Goal: Transaction & Acquisition: Purchase product/service

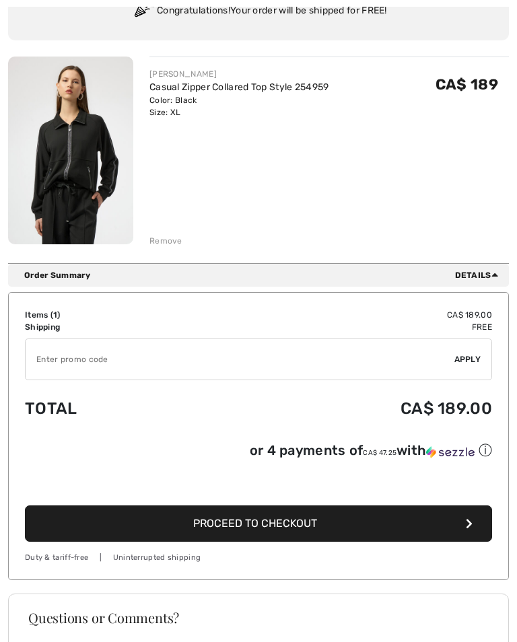
scroll to position [143, 0]
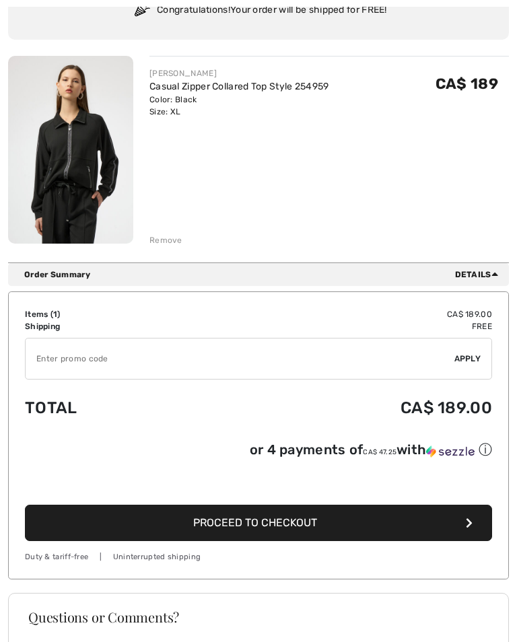
click at [278, 524] on span "Proceed to Checkout" at bounding box center [255, 522] width 124 height 13
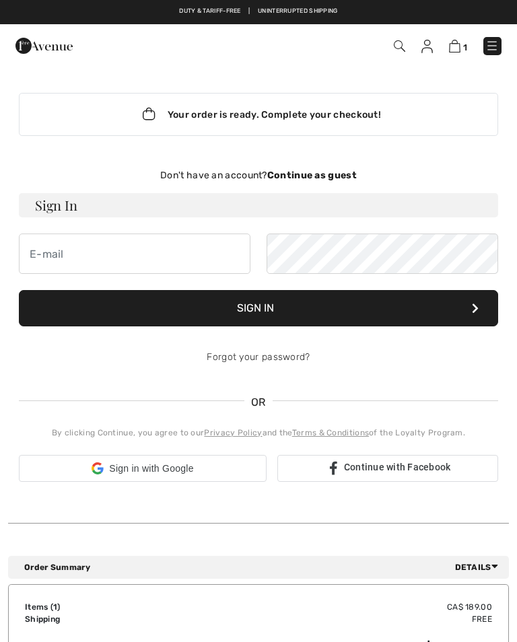
checkbox input "true"
click at [333, 182] on div "Don't have an account? Continue as guest" at bounding box center [258, 175] width 479 height 14
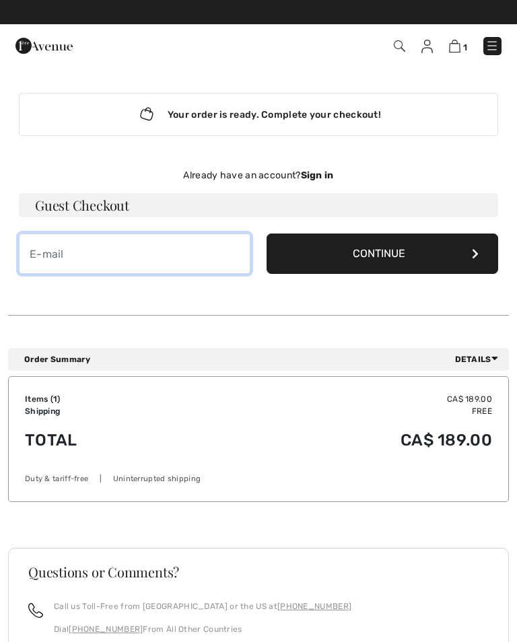
click at [93, 250] on input "email" at bounding box center [135, 254] width 232 height 40
type input "[EMAIL_ADDRESS][PERSON_NAME][DOMAIN_NAME]"
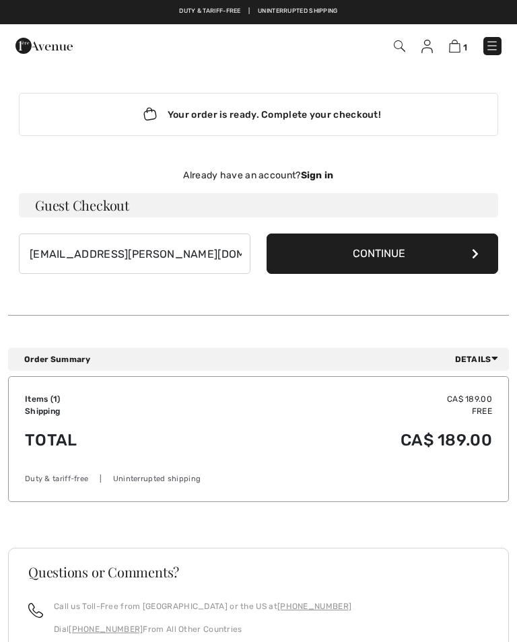
click at [392, 250] on button "Continue" at bounding box center [383, 254] width 232 height 40
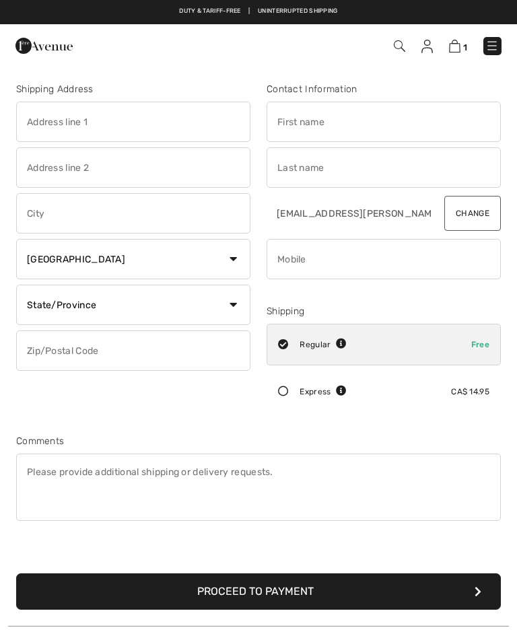
click at [96, 118] on input "text" at bounding box center [133, 122] width 234 height 40
type input "[STREET_ADDRESS]"
click at [105, 222] on input "text" at bounding box center [133, 213] width 234 height 40
click at [231, 309] on select "State/Province Alberta British Columbia Manitoba New Brunswick Newfoundland and…" at bounding box center [133, 305] width 234 height 40
type input "Woodbridge"
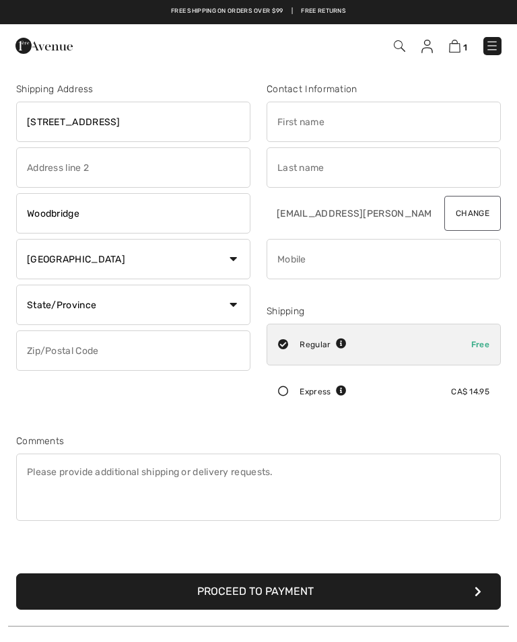
select select "ON"
click at [143, 350] on input "text" at bounding box center [133, 350] width 234 height 40
type input "L4H1W2"
click at [378, 125] on input "text" at bounding box center [384, 122] width 234 height 40
type input "F"
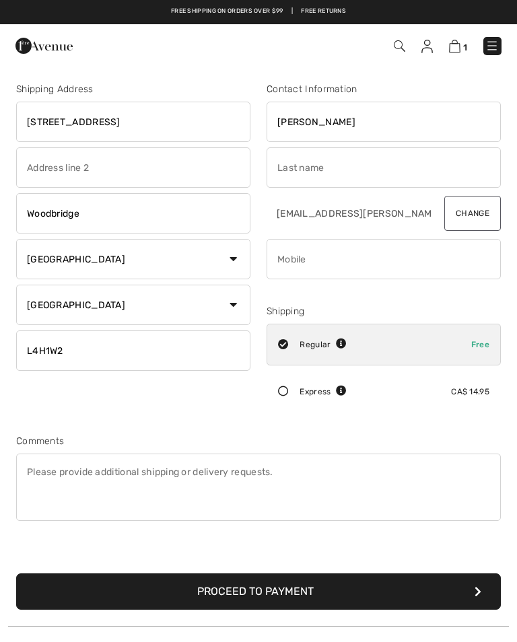
type input "Laura"
click at [289, 167] on input "text" at bounding box center [384, 167] width 234 height 40
type input "Fruci"
click at [337, 253] on input "phone" at bounding box center [384, 259] width 234 height 40
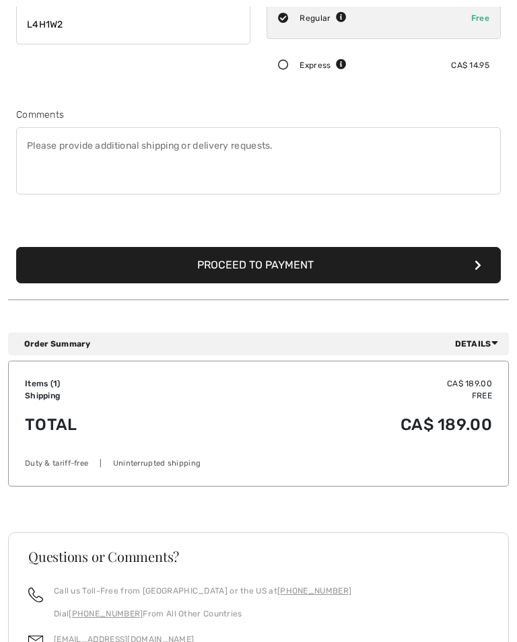
scroll to position [478, 0]
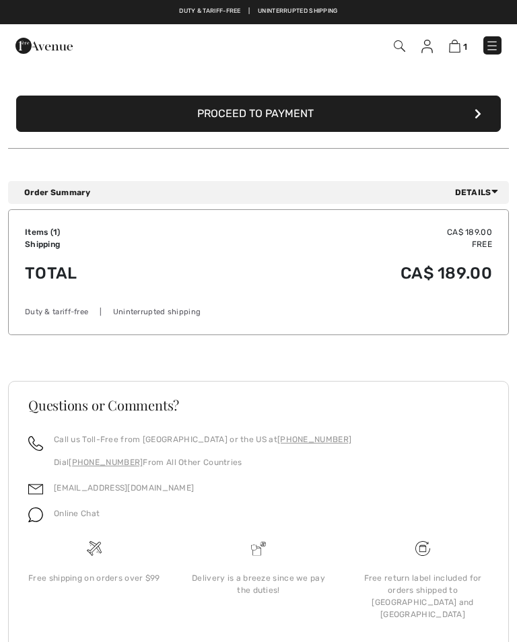
type input "6472800351"
click at [469, 109] on button "Proceed to Payment" at bounding box center [258, 114] width 485 height 36
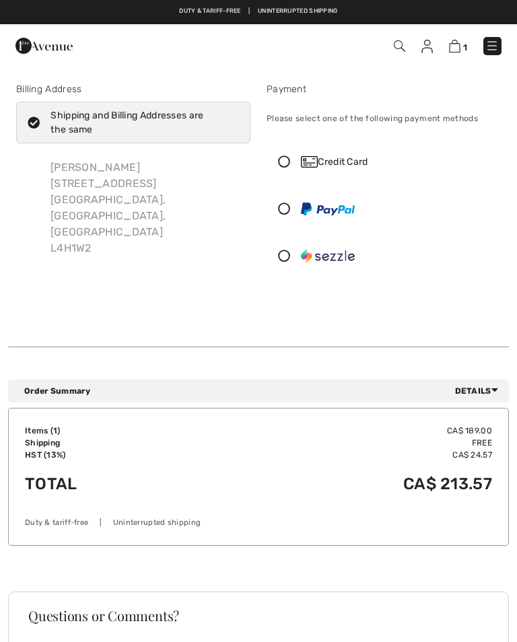
checkbox input "true"
click at [289, 164] on icon at bounding box center [284, 161] width 34 height 12
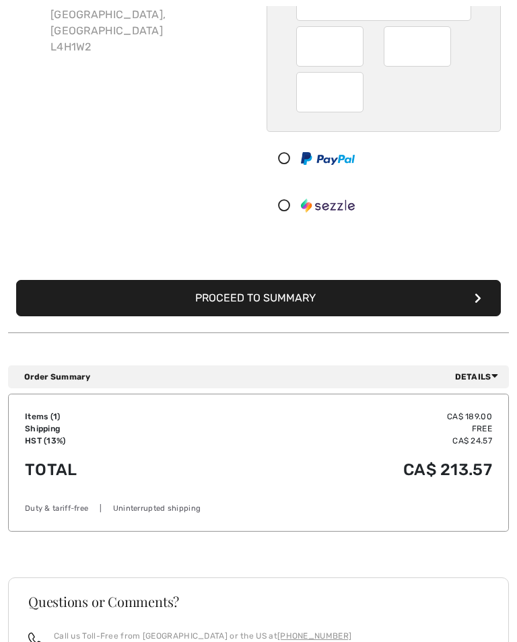
scroll to position [202, 0]
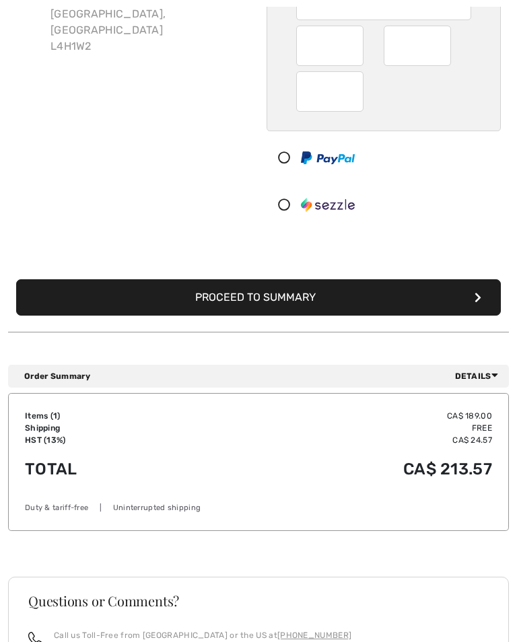
click at [456, 295] on button "Proceed to Summary" at bounding box center [258, 297] width 485 height 36
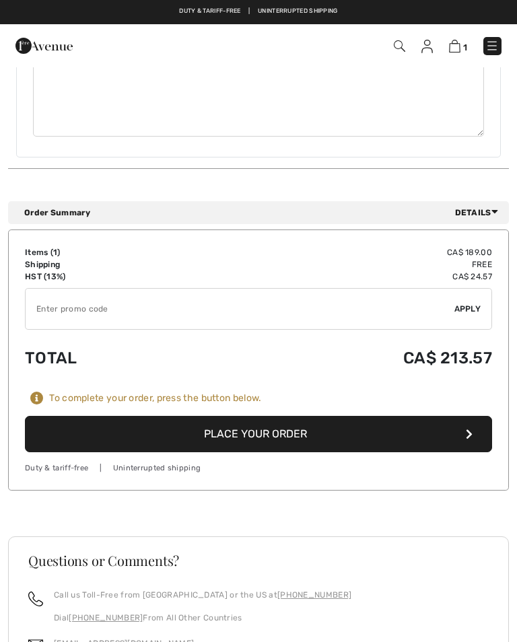
scroll to position [920, 0]
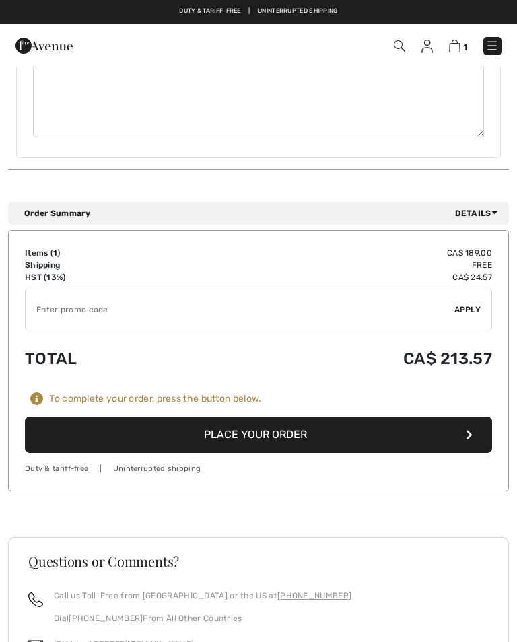
click at [411, 417] on button "Place Your Order" at bounding box center [258, 435] width 467 height 36
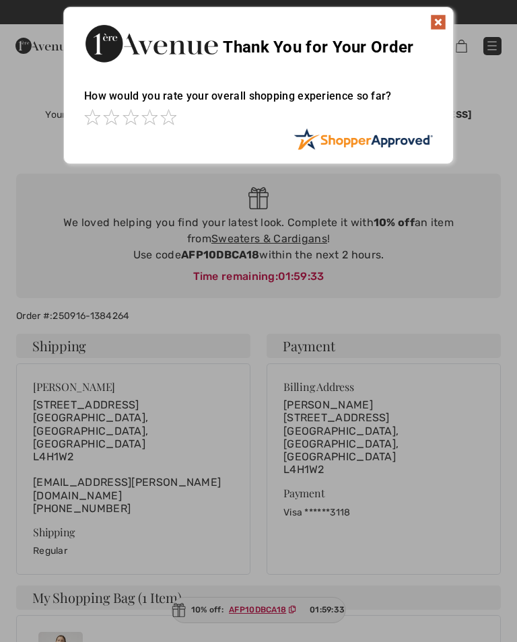
click at [438, 18] on img at bounding box center [438, 22] width 16 height 16
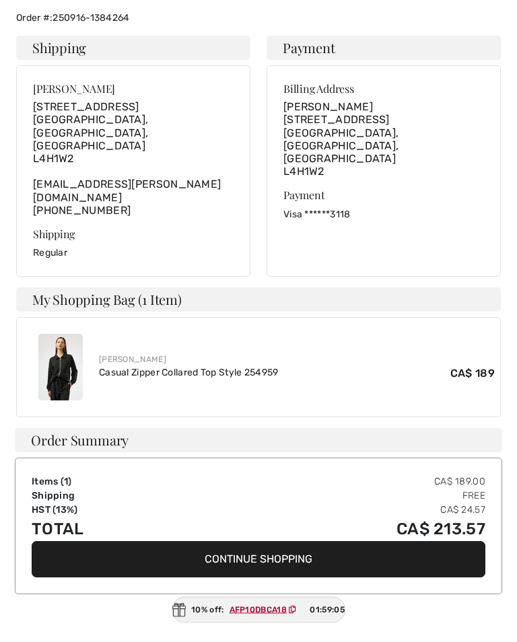
scroll to position [298, 0]
